Goal: Information Seeking & Learning: Learn about a topic

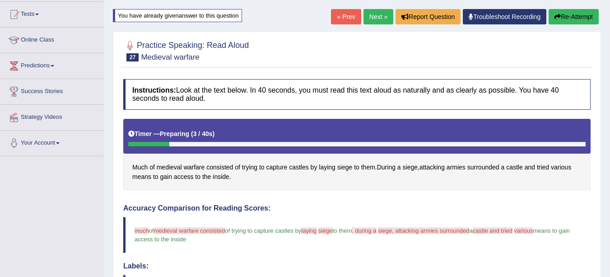
click at [378, 14] on link "Next »" at bounding box center [378, 16] width 30 height 15
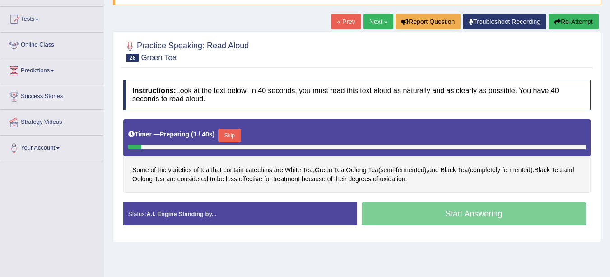
scroll to position [90, 0]
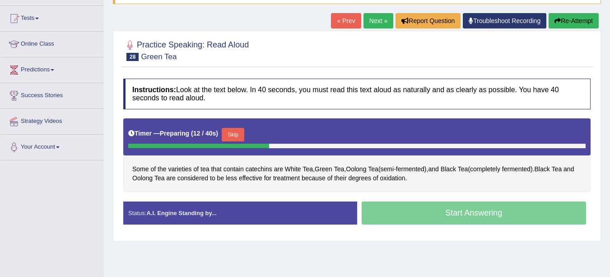
click at [237, 134] on button "Skip" at bounding box center [233, 135] width 23 height 14
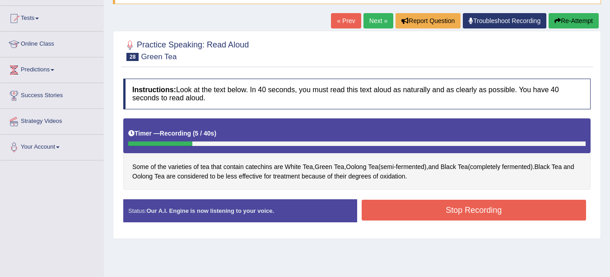
click at [422, 206] on button "Stop Recording" at bounding box center [474, 210] width 225 height 21
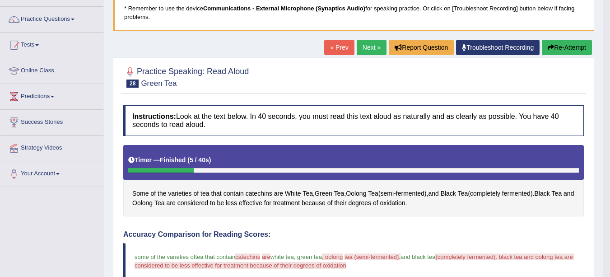
scroll to position [0, 0]
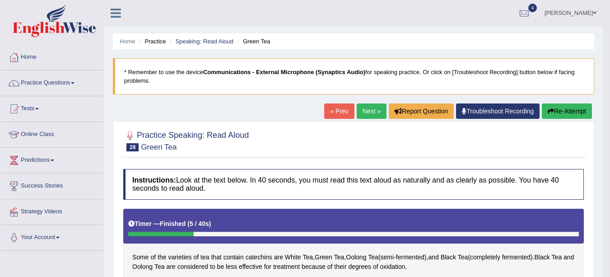
click at [367, 113] on link "Next »" at bounding box center [372, 110] width 30 height 15
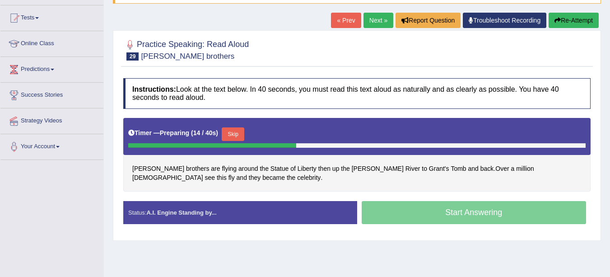
click at [228, 131] on button "Skip" at bounding box center [233, 134] width 23 height 14
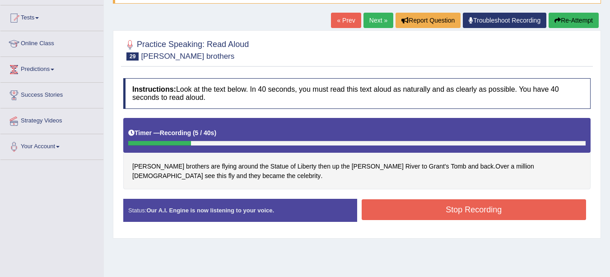
click at [380, 213] on button "Stop Recording" at bounding box center [474, 209] width 225 height 21
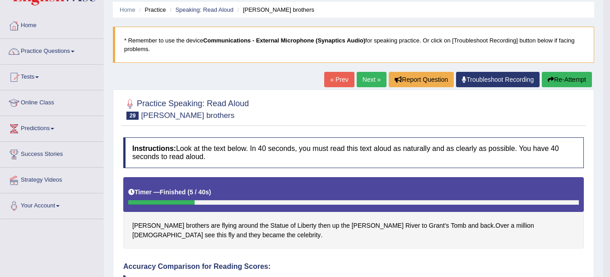
scroll to position [21, 0]
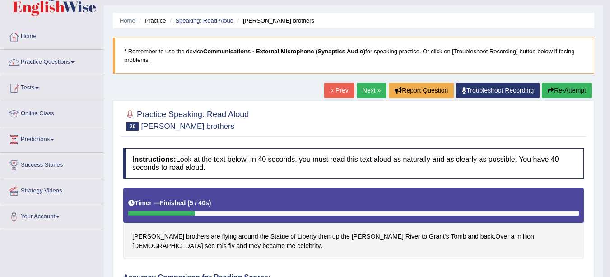
click at [367, 92] on link "Next »" at bounding box center [372, 90] width 30 height 15
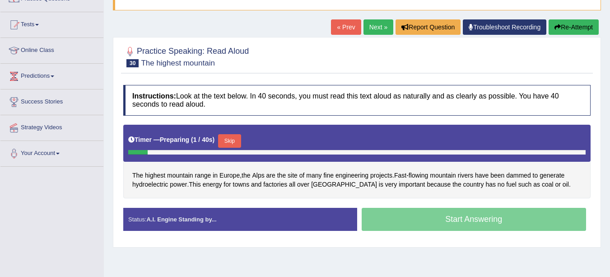
scroll to position [92, 0]
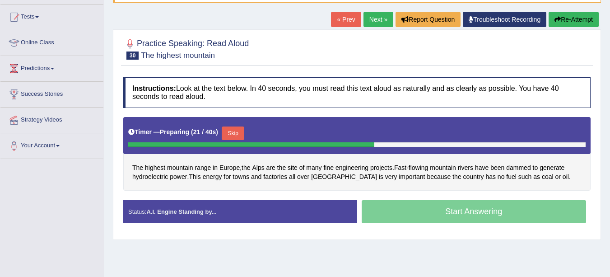
click at [237, 132] on button "Skip" at bounding box center [233, 133] width 23 height 14
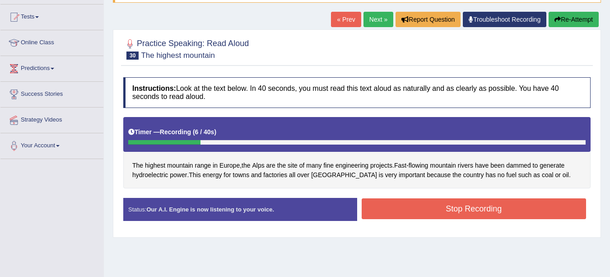
click at [416, 212] on button "Stop Recording" at bounding box center [474, 208] width 225 height 21
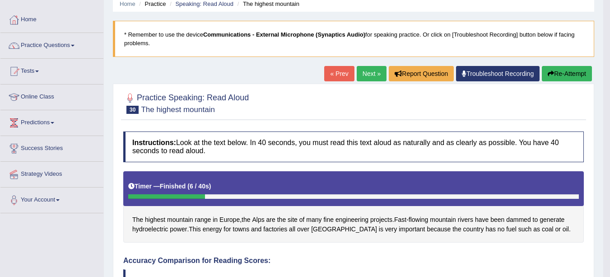
scroll to position [34, 0]
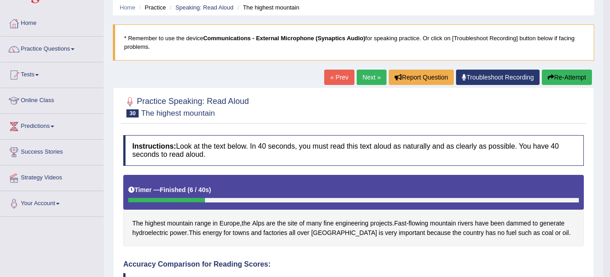
click at [361, 79] on link "Next »" at bounding box center [372, 77] width 30 height 15
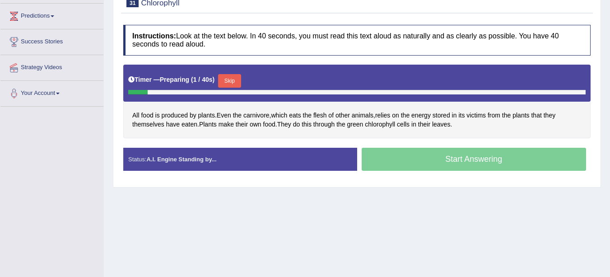
scroll to position [141, 0]
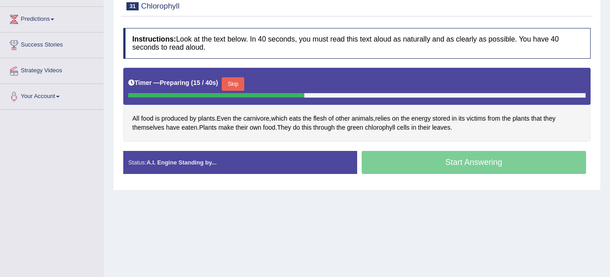
click at [240, 85] on button "Skip" at bounding box center [233, 84] width 23 height 14
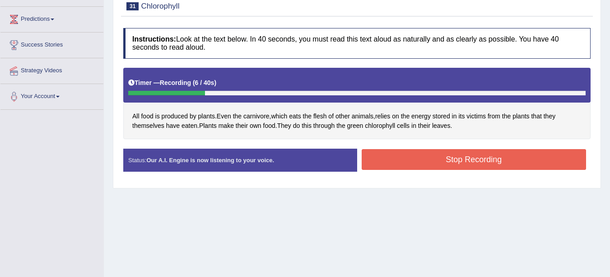
click at [430, 162] on button "Stop Recording" at bounding box center [474, 159] width 225 height 21
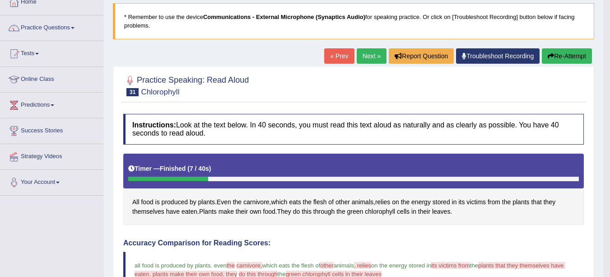
scroll to position [55, 0]
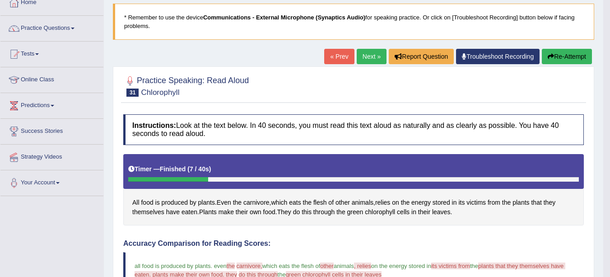
click at [361, 57] on link "Next »" at bounding box center [372, 56] width 30 height 15
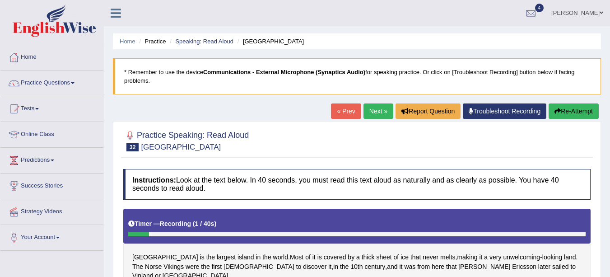
click at [570, 111] on button "Re-Attempt" at bounding box center [573, 110] width 50 height 15
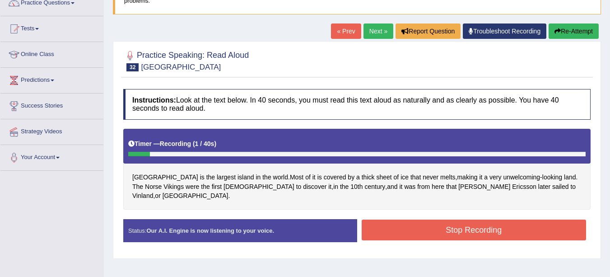
scroll to position [82, 0]
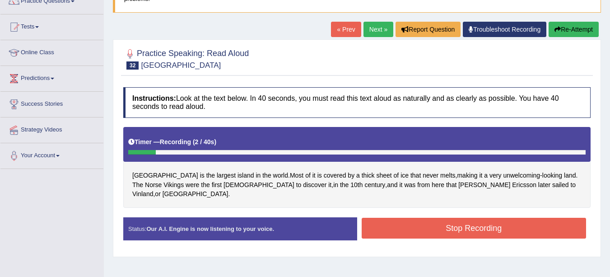
click at [571, 28] on button "Re-Attempt" at bounding box center [573, 29] width 50 height 15
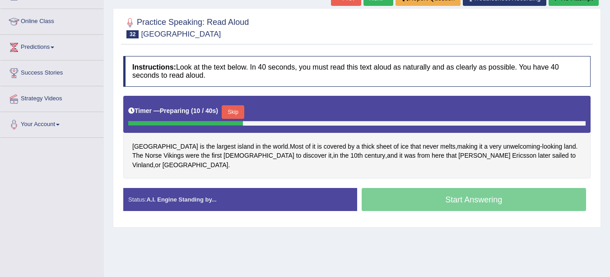
click at [233, 109] on button "Skip" at bounding box center [233, 112] width 23 height 14
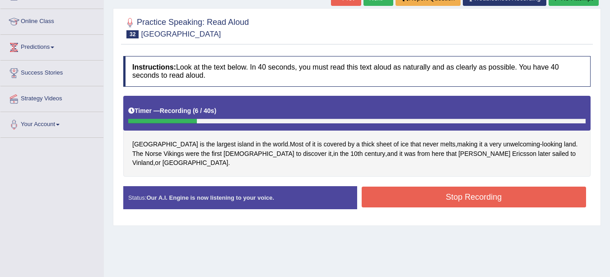
click at [462, 186] on button "Stop Recording" at bounding box center [474, 196] width 225 height 21
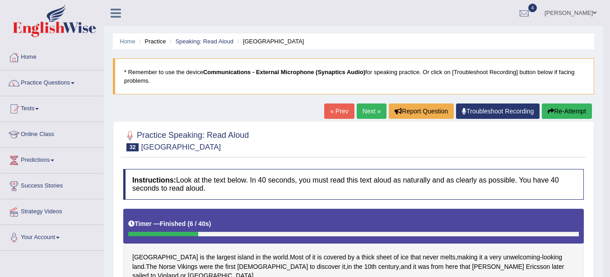
click at [369, 111] on link "Next »" at bounding box center [372, 110] width 30 height 15
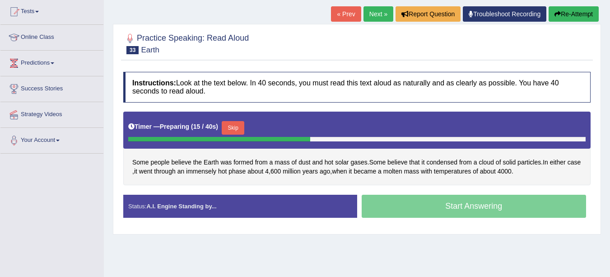
click at [239, 124] on button "Skip" at bounding box center [233, 128] width 23 height 14
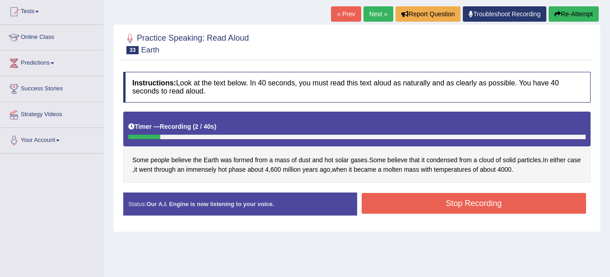
click at [584, 11] on button "Re-Attempt" at bounding box center [573, 13] width 50 height 15
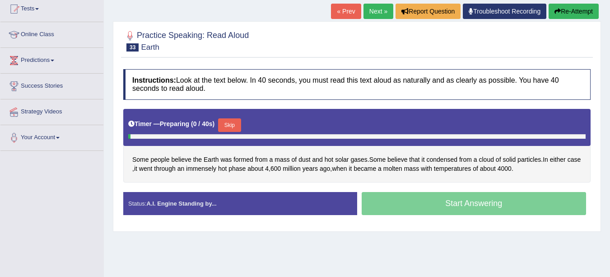
scroll to position [100, 0]
click at [236, 119] on button "Skip" at bounding box center [229, 125] width 23 height 14
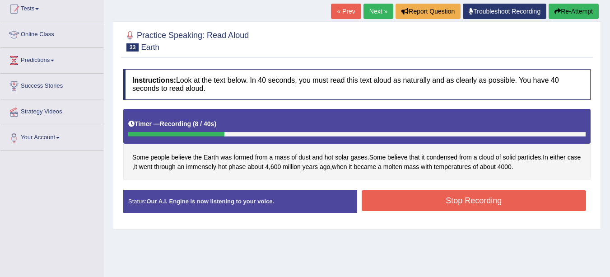
click at [465, 202] on button "Stop Recording" at bounding box center [474, 200] width 225 height 21
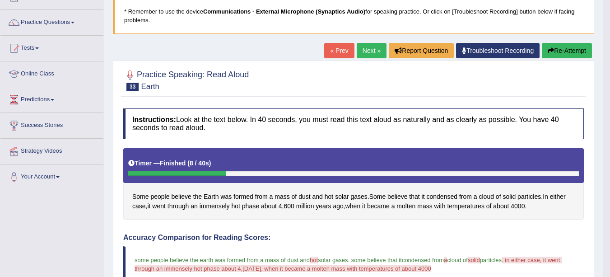
scroll to position [0, 0]
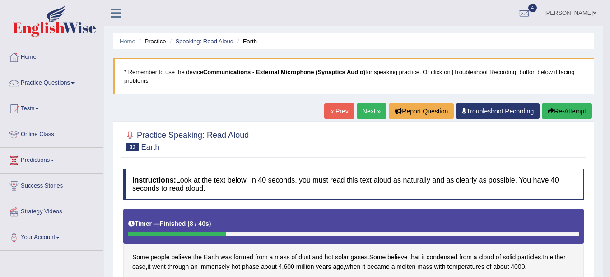
click at [373, 111] on link "Next »" at bounding box center [372, 110] width 30 height 15
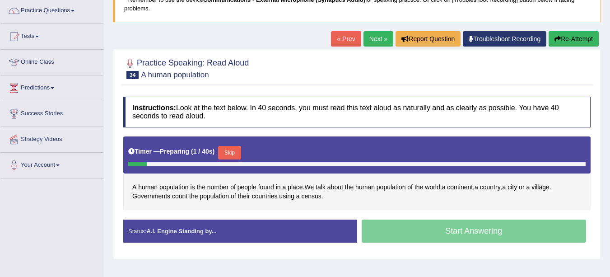
scroll to position [75, 0]
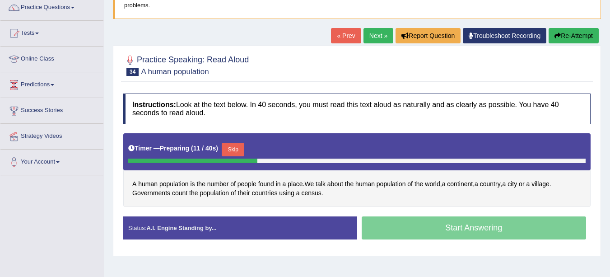
click at [243, 148] on button "Skip" at bounding box center [233, 150] width 23 height 14
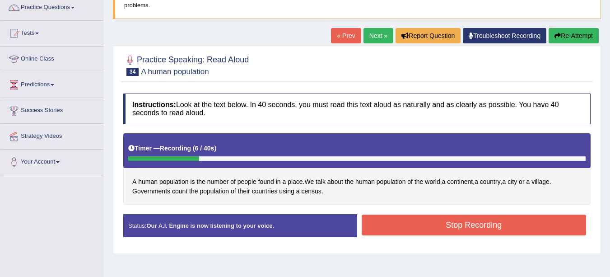
click at [464, 226] on button "Stop Recording" at bounding box center [474, 224] width 225 height 21
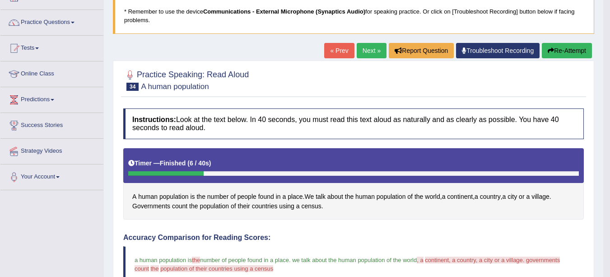
scroll to position [60, 0]
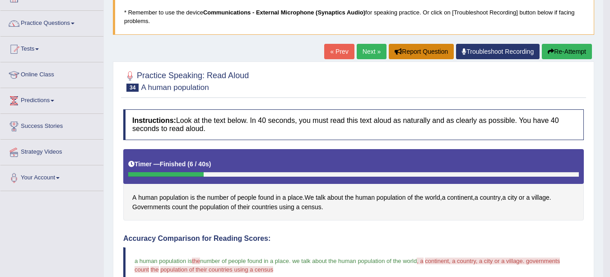
click at [395, 50] on icon "button" at bounding box center [398, 51] width 7 height 6
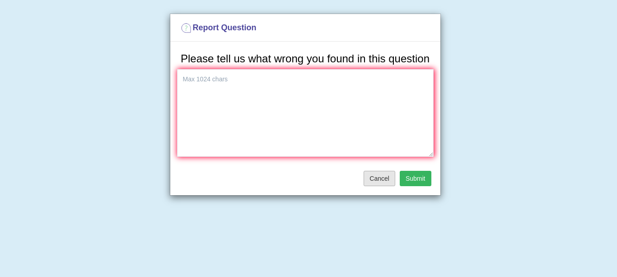
click at [385, 181] on button "Cancel" at bounding box center [379, 178] width 32 height 15
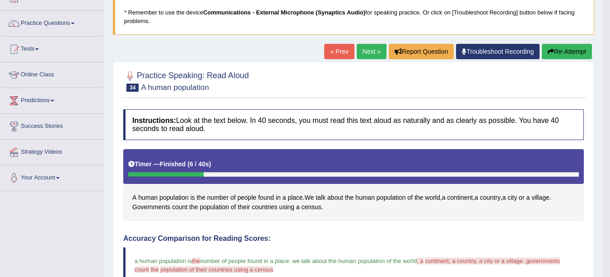
click at [369, 51] on link "Next »" at bounding box center [372, 51] width 30 height 15
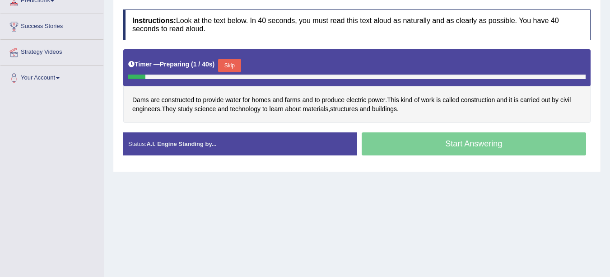
scroll to position [158, 0]
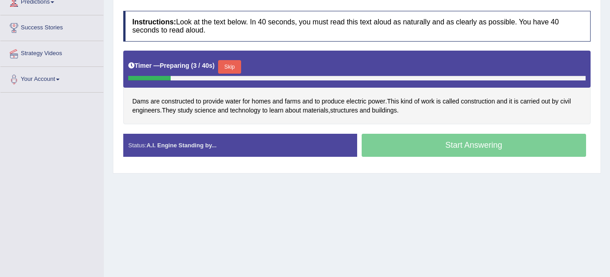
drag, startPoint x: 0, startPoint y: 0, endPoint x: 327, endPoint y: 194, distance: 380.2
click at [327, 194] on div "Home Practice Speaking: Read Aloud Dams * Remember to use the device Communicat…" at bounding box center [357, 67] width 506 height 451
click at [234, 64] on button "Skip" at bounding box center [233, 67] width 23 height 14
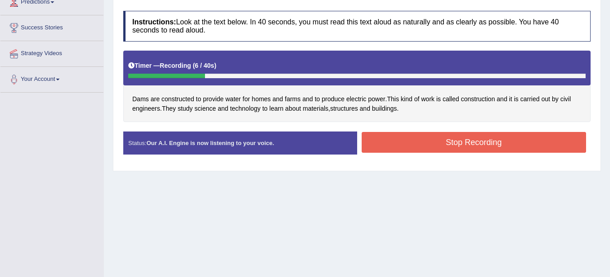
click at [473, 145] on button "Stop Recording" at bounding box center [474, 142] width 225 height 21
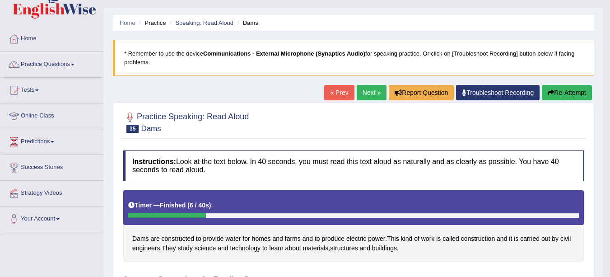
scroll to position [0, 0]
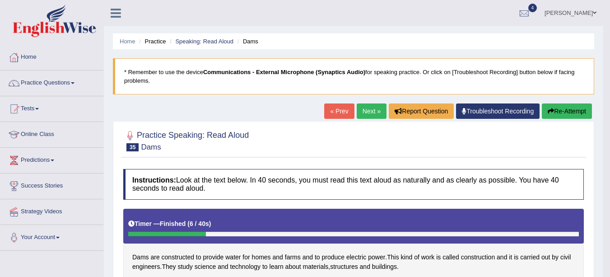
click at [187, 42] on link "Speaking: Read Aloud" at bounding box center [204, 41] width 58 height 7
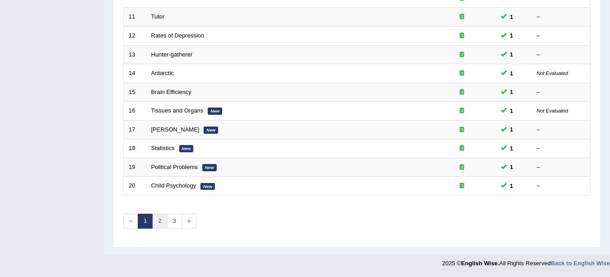
click at [160, 221] on link "2" at bounding box center [159, 221] width 15 height 15
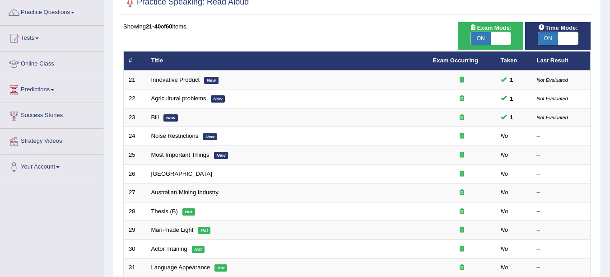
click at [186, 137] on link "Noise Restrictions" at bounding box center [174, 135] width 47 height 7
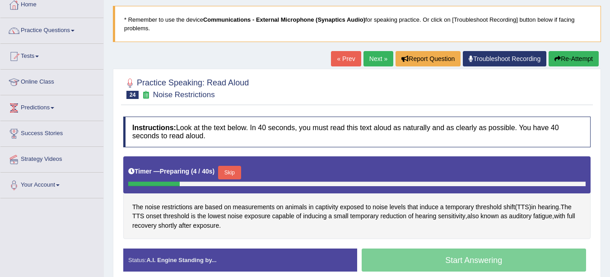
scroll to position [53, 0]
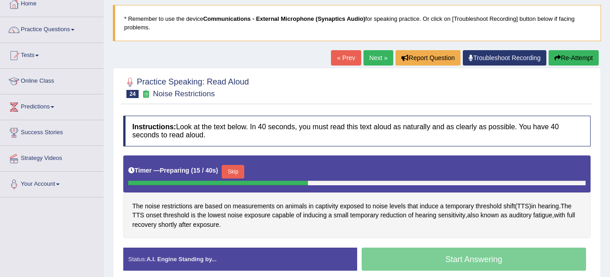
click at [233, 170] on button "Skip" at bounding box center [233, 172] width 23 height 14
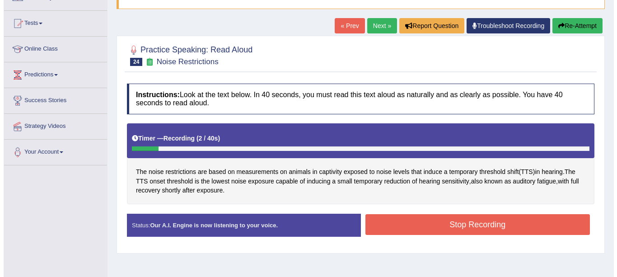
scroll to position [98, 0]
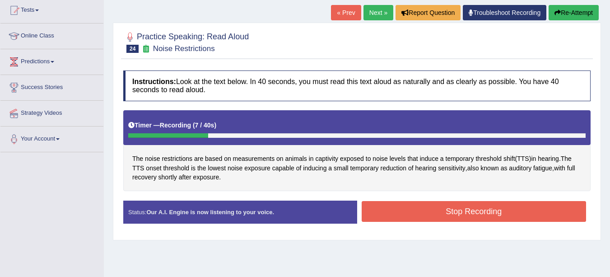
click at [525, 210] on button "Stop Recording" at bounding box center [474, 211] width 225 height 21
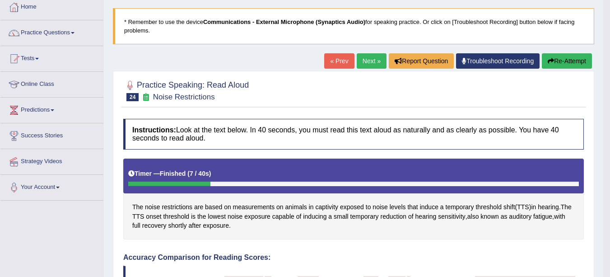
scroll to position [0, 0]
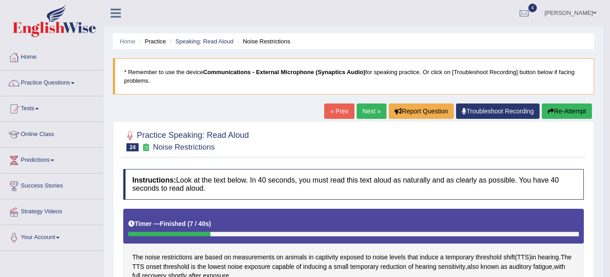
click at [368, 113] on link "Next »" at bounding box center [372, 110] width 30 height 15
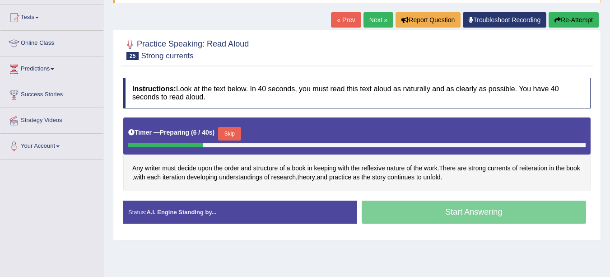
scroll to position [93, 0]
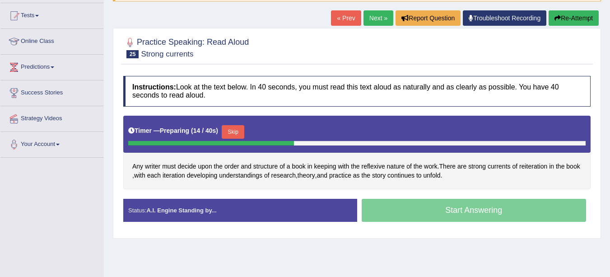
click at [239, 133] on button "Skip" at bounding box center [233, 132] width 23 height 14
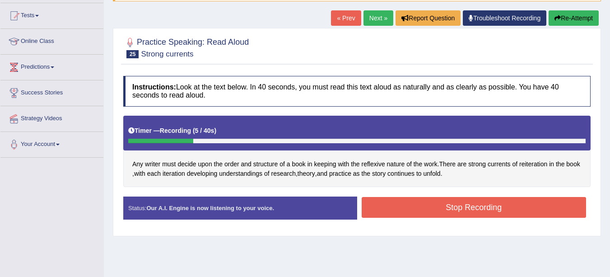
click at [463, 209] on button "Stop Recording" at bounding box center [474, 207] width 225 height 21
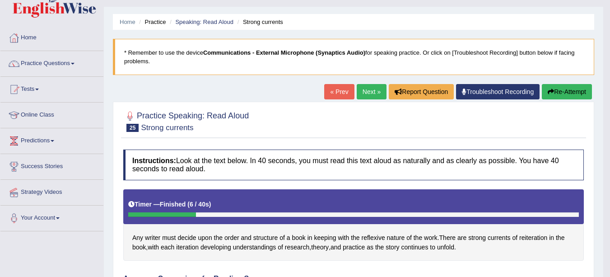
scroll to position [0, 0]
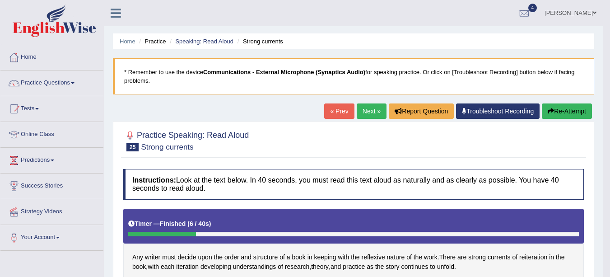
click at [366, 114] on link "Next »" at bounding box center [372, 110] width 30 height 15
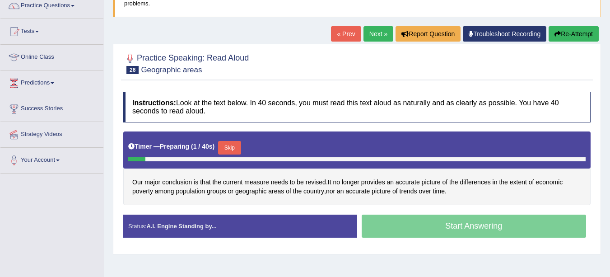
scroll to position [81, 0]
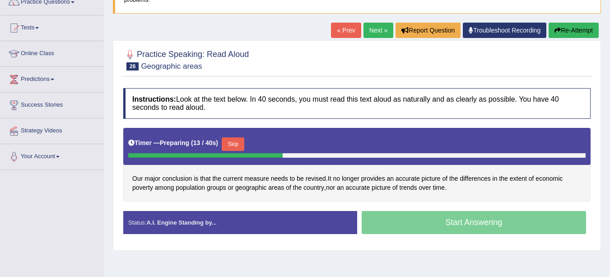
click at [235, 143] on button "Skip" at bounding box center [233, 144] width 23 height 14
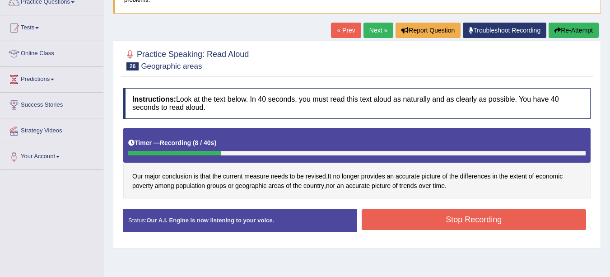
click at [469, 223] on button "Stop Recording" at bounding box center [474, 219] width 225 height 21
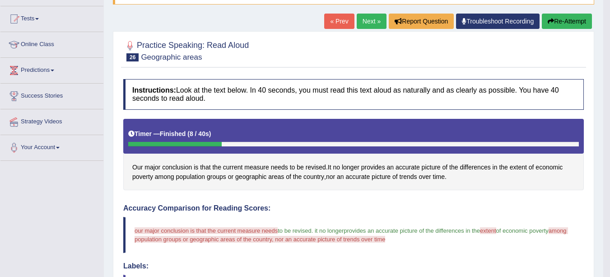
scroll to position [88, 0]
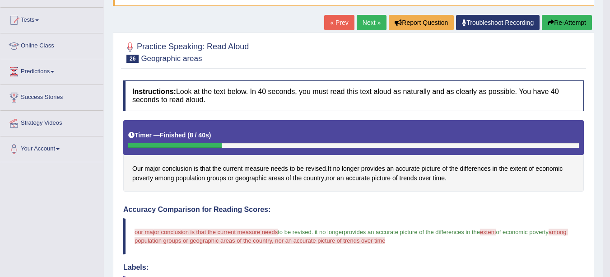
click at [368, 24] on link "Next »" at bounding box center [372, 22] width 30 height 15
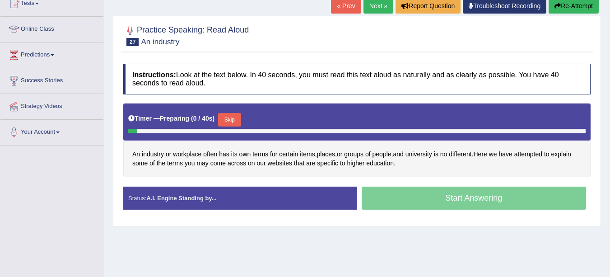
scroll to position [105, 0]
click at [237, 118] on button "Skip" at bounding box center [233, 120] width 23 height 14
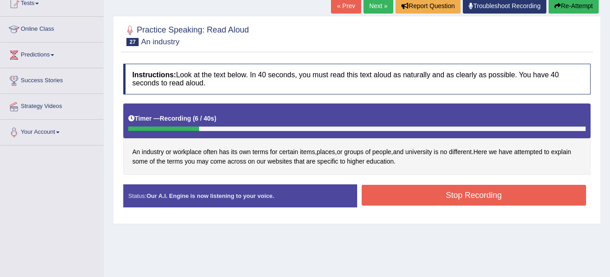
click at [562, 7] on button "Re-Attempt" at bounding box center [573, 5] width 50 height 15
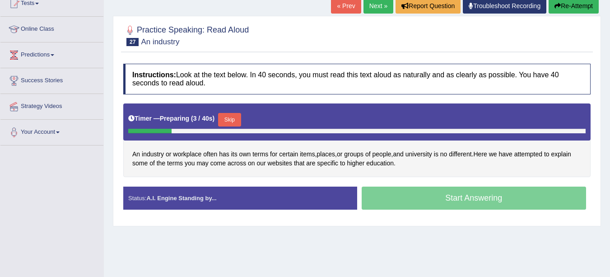
click at [235, 115] on button "Skip" at bounding box center [229, 120] width 23 height 14
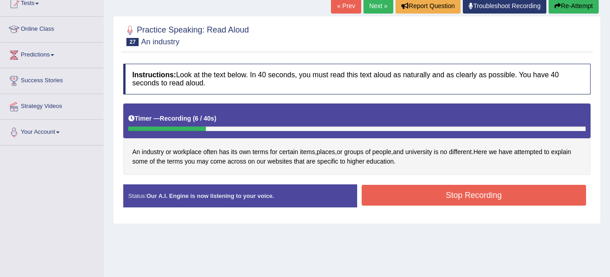
click at [478, 197] on button "Stop Recording" at bounding box center [474, 195] width 225 height 21
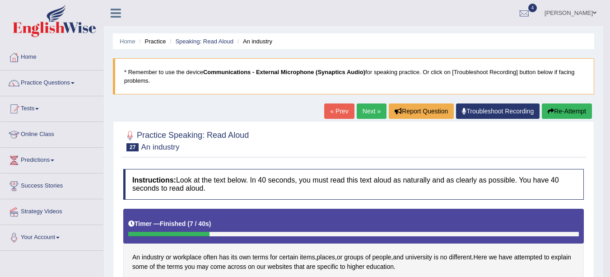
click at [365, 110] on link "Next »" at bounding box center [372, 110] width 30 height 15
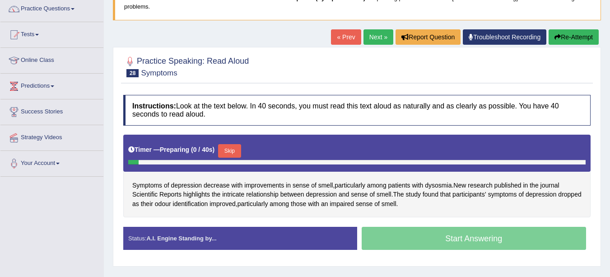
scroll to position [98, 0]
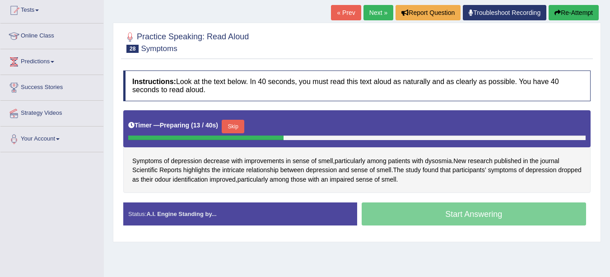
click at [237, 128] on button "Skip" at bounding box center [233, 127] width 23 height 14
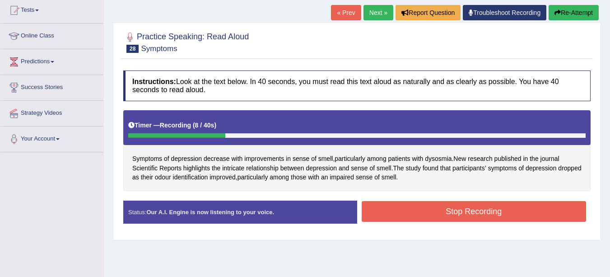
click at [492, 211] on button "Stop Recording" at bounding box center [474, 211] width 225 height 21
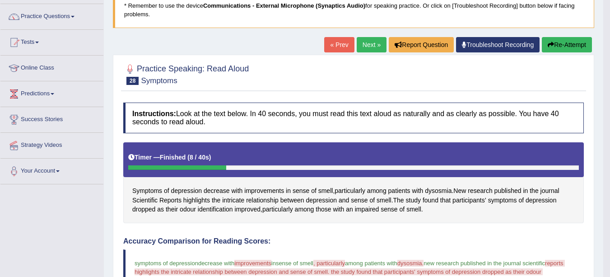
scroll to position [28, 0]
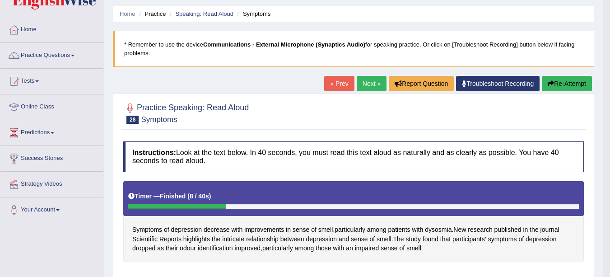
click at [366, 81] on link "Next »" at bounding box center [372, 83] width 30 height 15
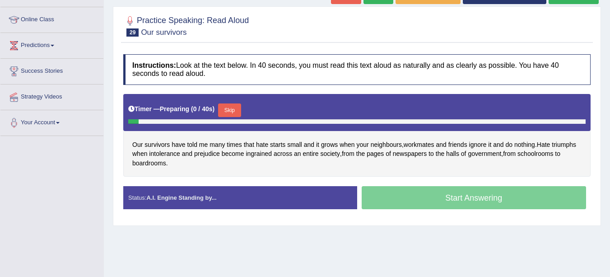
scroll to position [115, 0]
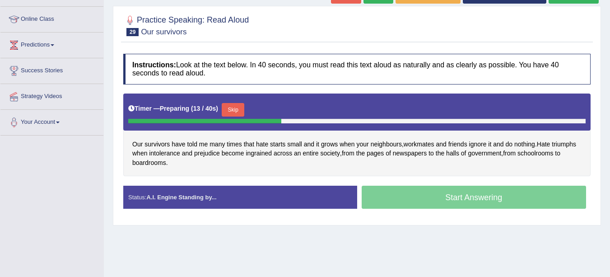
click at [243, 109] on button "Skip" at bounding box center [233, 110] width 23 height 14
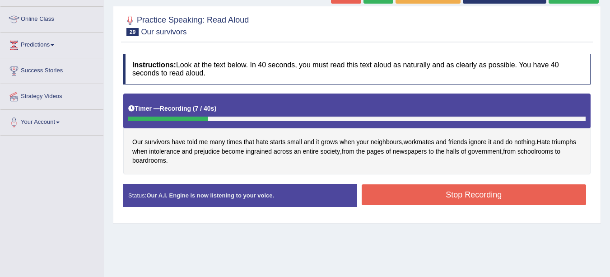
click at [487, 189] on button "Stop Recording" at bounding box center [474, 194] width 225 height 21
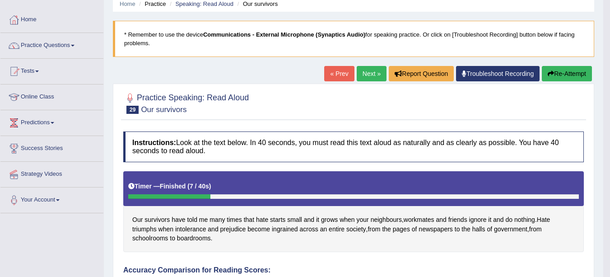
scroll to position [33, 0]
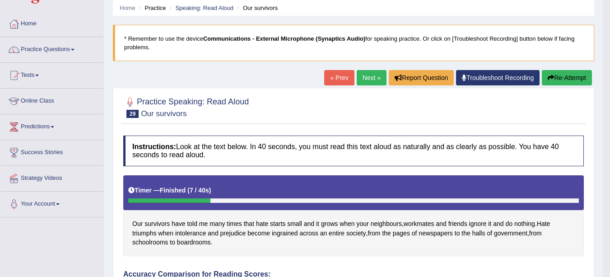
click at [369, 75] on link "Next »" at bounding box center [372, 77] width 30 height 15
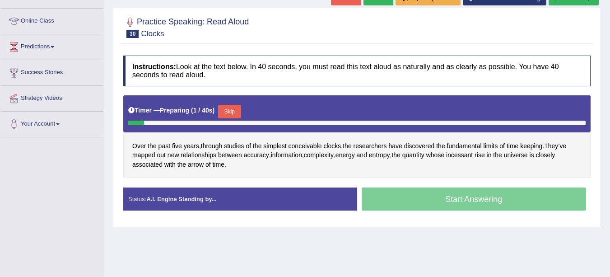
scroll to position [114, 0]
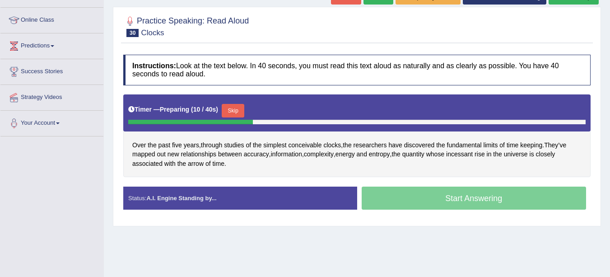
click at [235, 107] on button "Skip" at bounding box center [233, 111] width 23 height 14
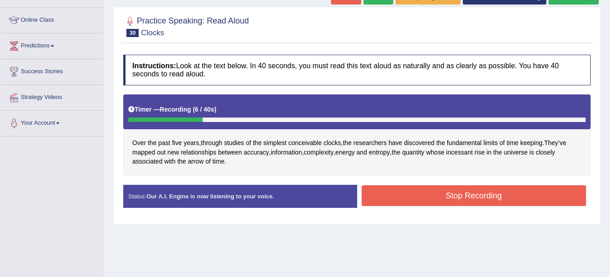
click at [487, 193] on button "Stop Recording" at bounding box center [474, 195] width 225 height 21
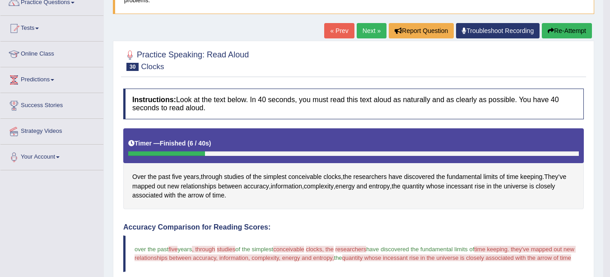
scroll to position [76, 0]
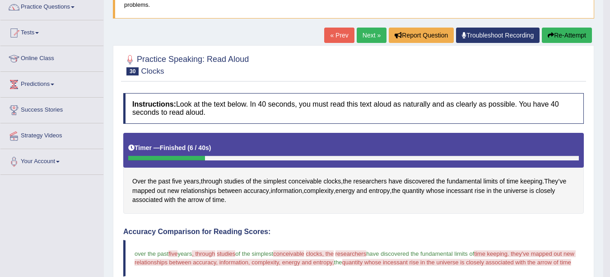
click at [368, 35] on link "Next »" at bounding box center [372, 35] width 30 height 15
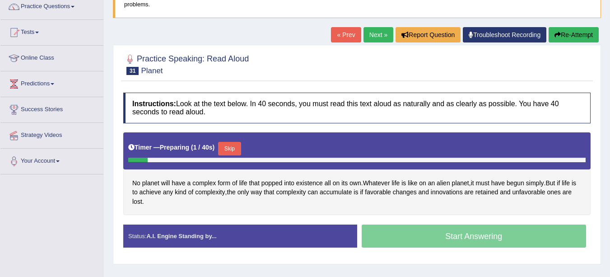
scroll to position [81, 0]
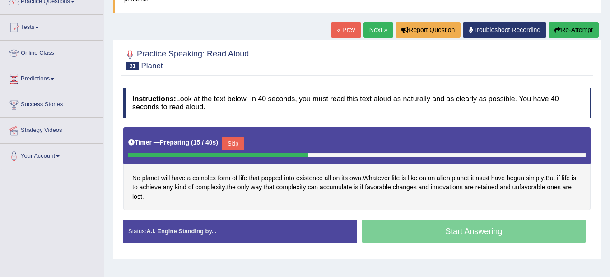
click at [238, 140] on button "Skip" at bounding box center [233, 144] width 23 height 14
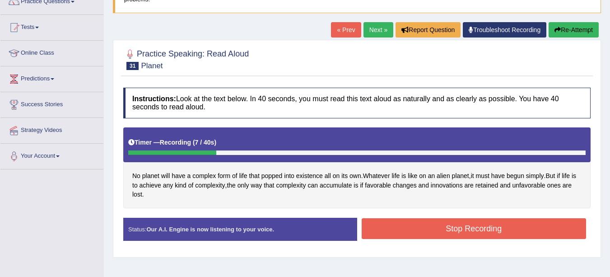
click at [456, 230] on button "Stop Recording" at bounding box center [474, 228] width 225 height 21
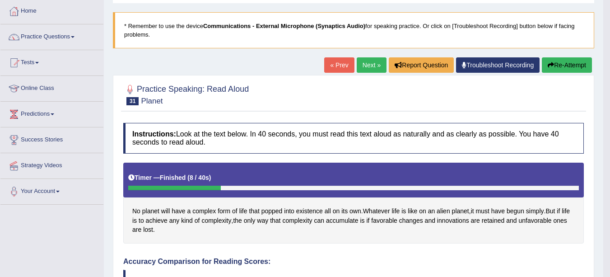
scroll to position [0, 0]
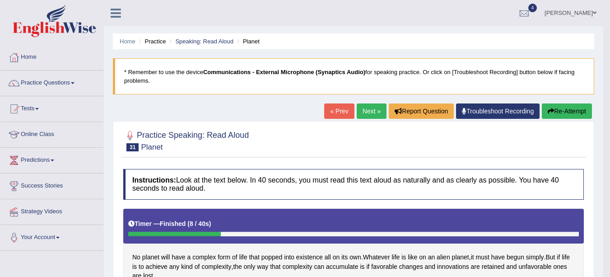
click at [367, 111] on link "Next »" at bounding box center [372, 110] width 30 height 15
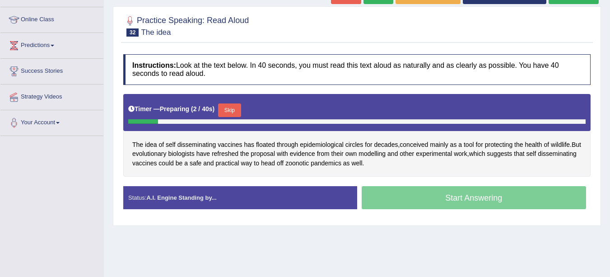
scroll to position [116, 0]
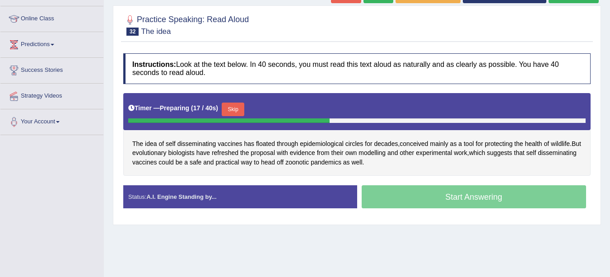
click at [231, 111] on button "Skip" at bounding box center [233, 109] width 23 height 14
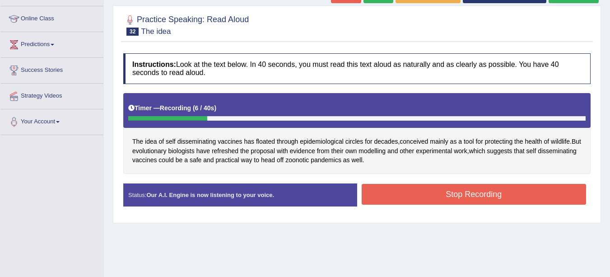
click at [507, 195] on button "Stop Recording" at bounding box center [474, 194] width 225 height 21
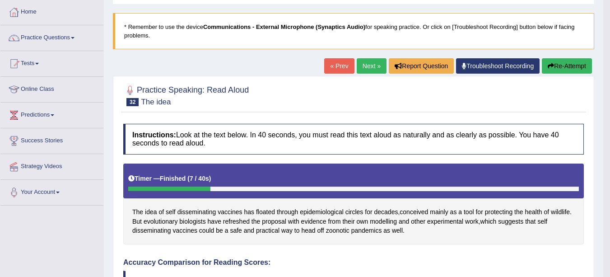
scroll to position [0, 0]
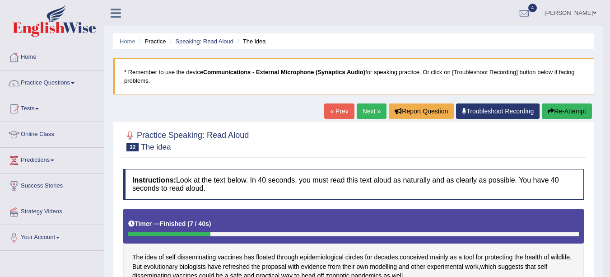
click at [369, 113] on link "Next »" at bounding box center [372, 110] width 30 height 15
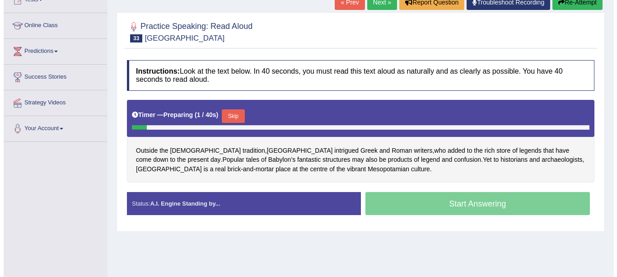
scroll to position [111, 0]
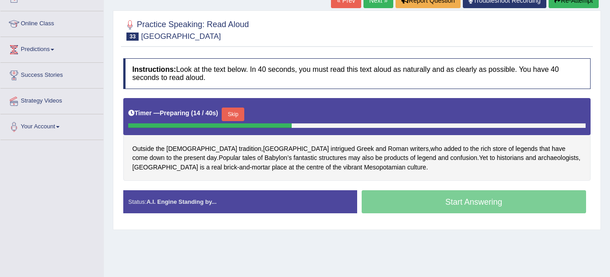
click at [233, 116] on button "Skip" at bounding box center [233, 114] width 23 height 14
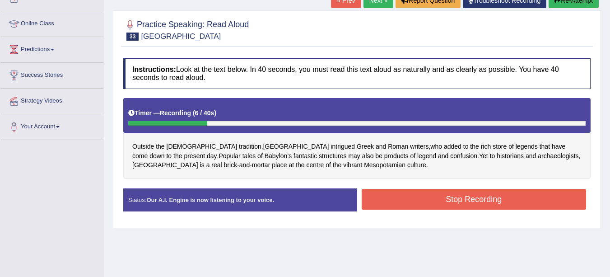
click at [403, 202] on button "Stop Recording" at bounding box center [474, 199] width 225 height 21
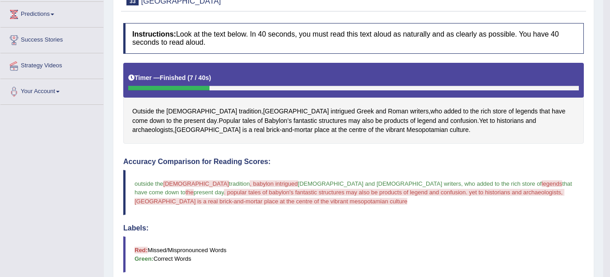
scroll to position [0, 0]
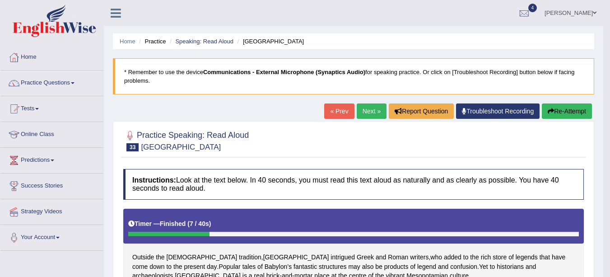
click at [367, 110] on link "Next »" at bounding box center [372, 110] width 30 height 15
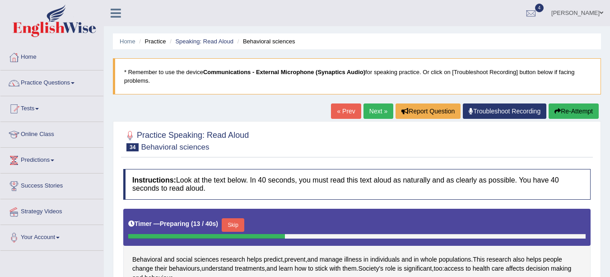
click at [44, 82] on link "Practice Questions" at bounding box center [51, 81] width 103 height 23
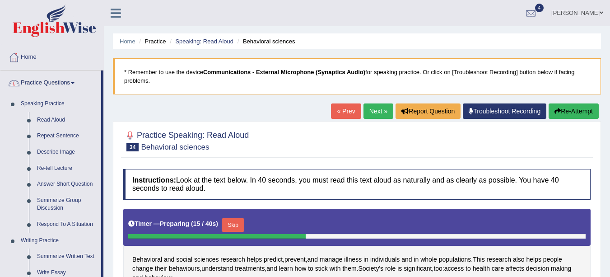
click at [191, 41] on link "Speaking: Read Aloud" at bounding box center [204, 41] width 58 height 7
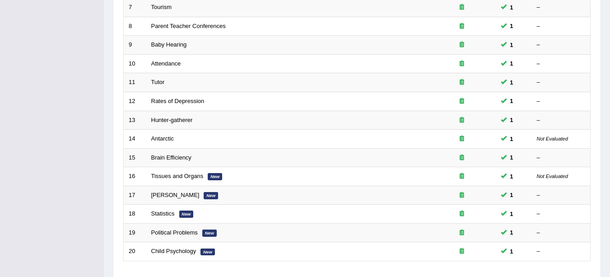
scroll to position [321, 0]
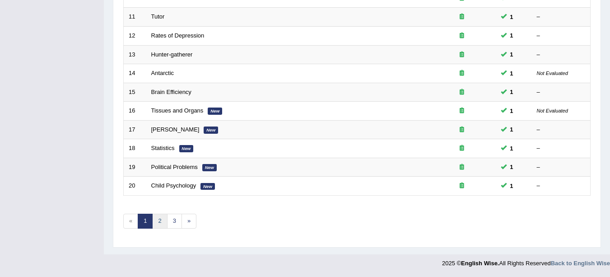
click at [160, 221] on link "2" at bounding box center [159, 221] width 15 height 15
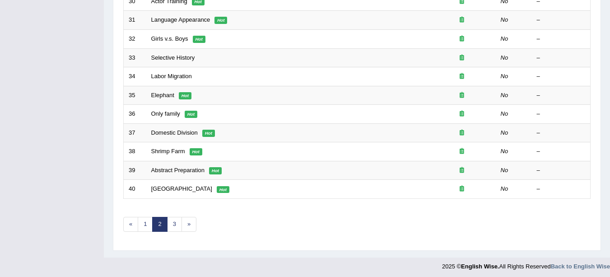
scroll to position [321, 0]
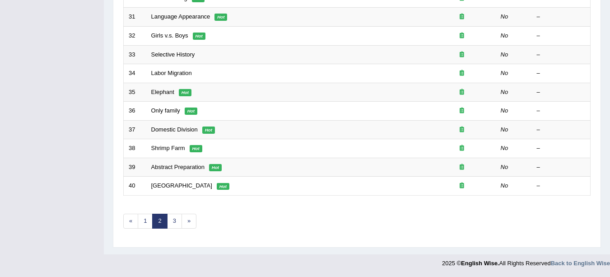
click at [160, 221] on link "2" at bounding box center [159, 221] width 15 height 15
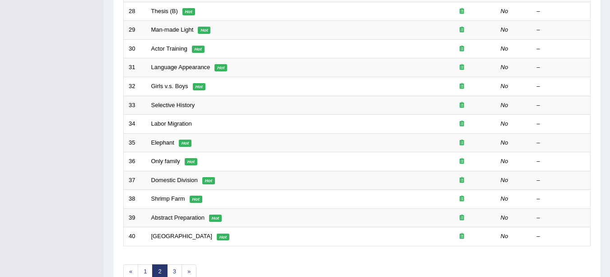
scroll to position [321, 0]
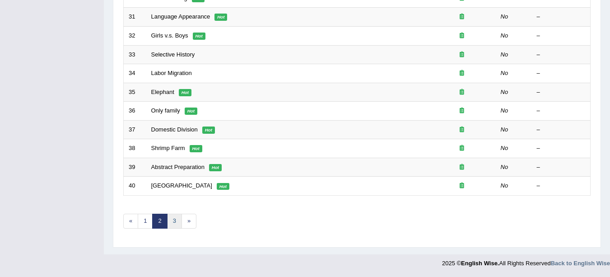
click at [174, 221] on link "3" at bounding box center [174, 221] width 15 height 15
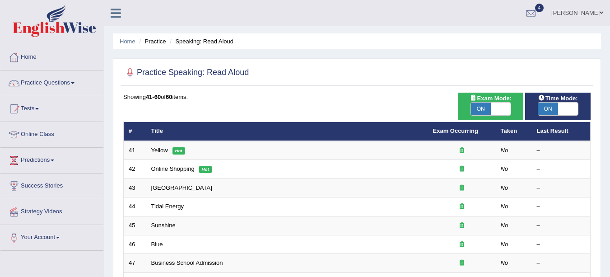
click at [479, 102] on span "ON" at bounding box center [481, 108] width 20 height 13
checkbox input "false"
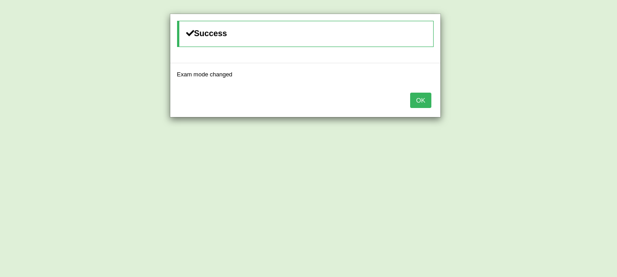
click at [422, 100] on button "OK" at bounding box center [420, 100] width 21 height 15
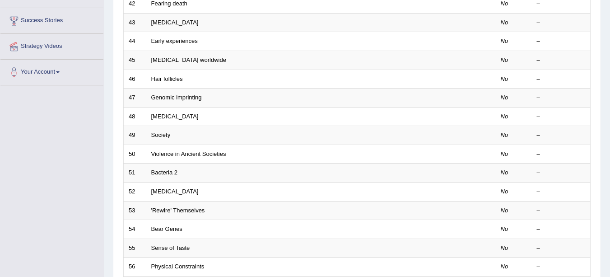
scroll to position [321, 0]
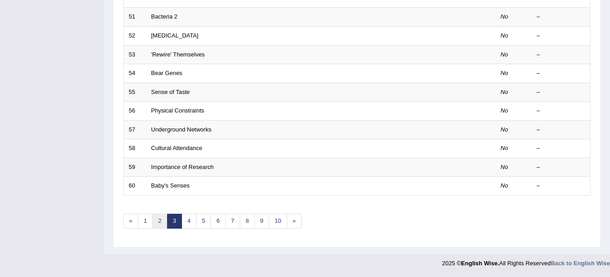
click at [160, 223] on link "2" at bounding box center [159, 221] width 15 height 15
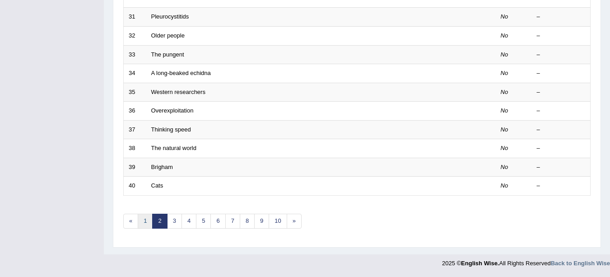
click at [146, 223] on link "1" at bounding box center [145, 221] width 15 height 15
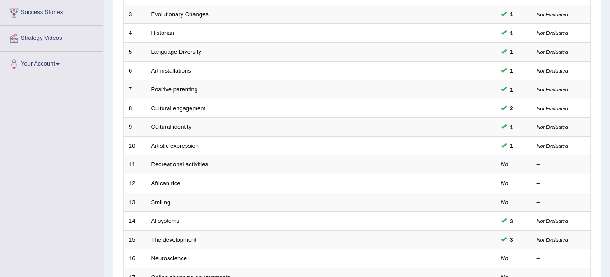
scroll to position [321, 0]
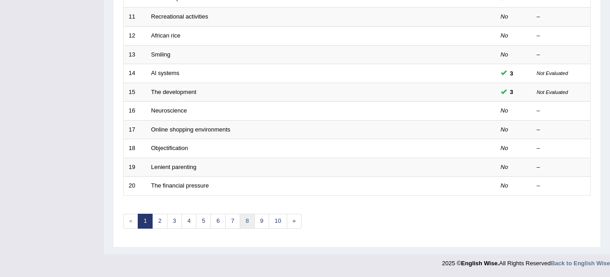
click at [248, 220] on link "8" at bounding box center [247, 221] width 15 height 15
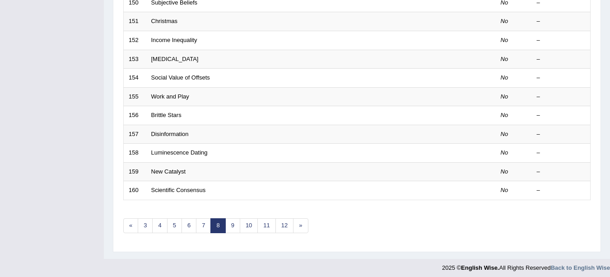
scroll to position [319, 0]
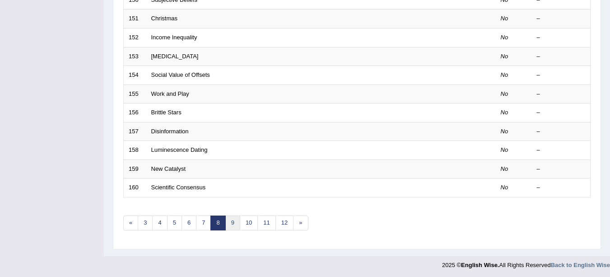
click at [235, 225] on link "9" at bounding box center [232, 222] width 15 height 15
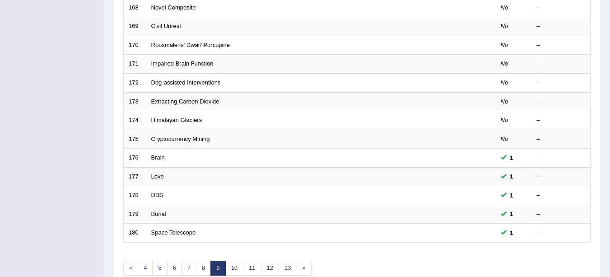
scroll to position [321, 0]
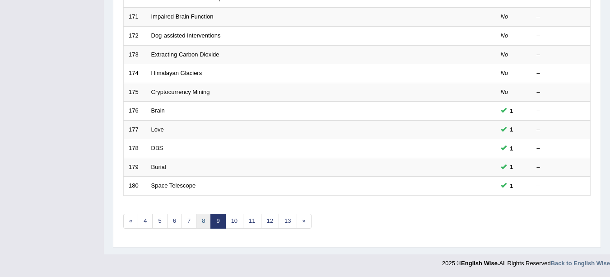
click at [204, 220] on link "8" at bounding box center [203, 221] width 15 height 15
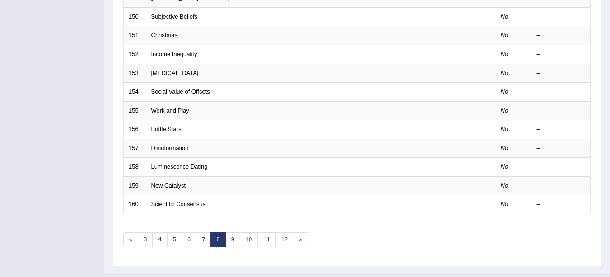
scroll to position [321, 0]
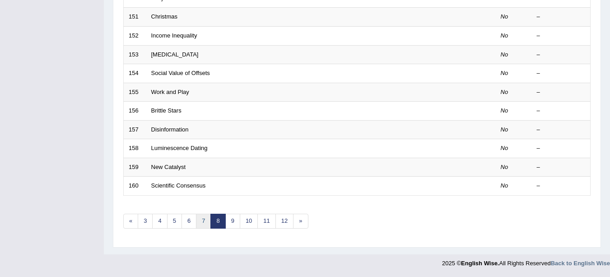
click at [204, 220] on link "7" at bounding box center [203, 221] width 15 height 15
click at [202, 222] on link "6" at bounding box center [203, 221] width 15 height 15
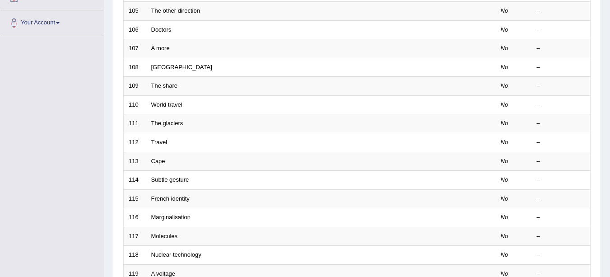
scroll to position [321, 0]
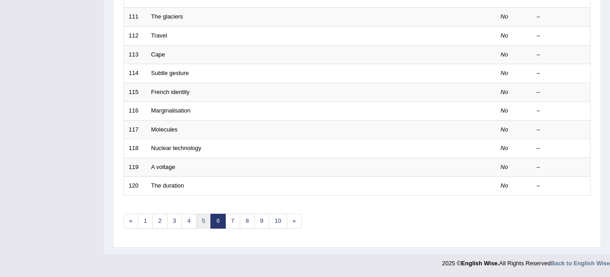
click at [204, 221] on link "5" at bounding box center [203, 221] width 15 height 15
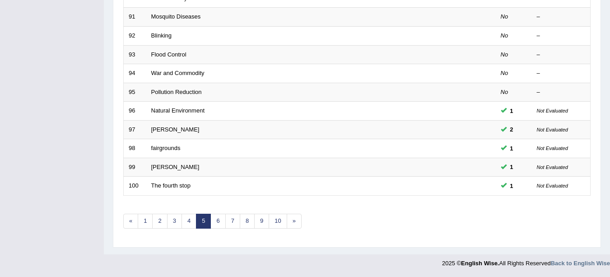
scroll to position [321, 0]
click at [189, 221] on link "4" at bounding box center [188, 221] width 15 height 15
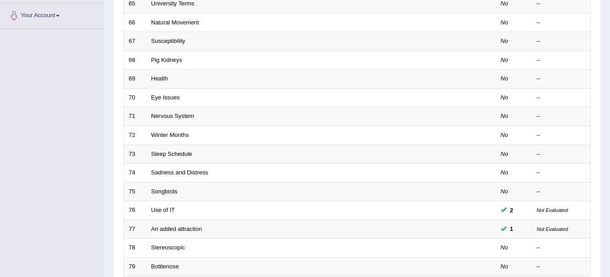
scroll to position [321, 0]
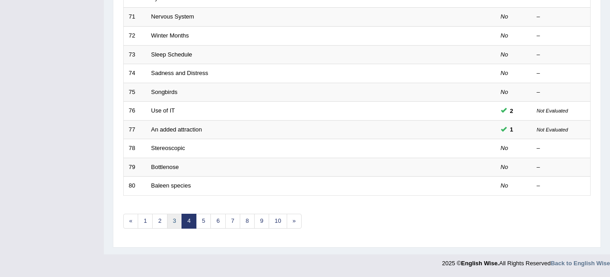
click at [174, 221] on link "3" at bounding box center [174, 221] width 15 height 15
